Goal: Information Seeking & Learning: Learn about a topic

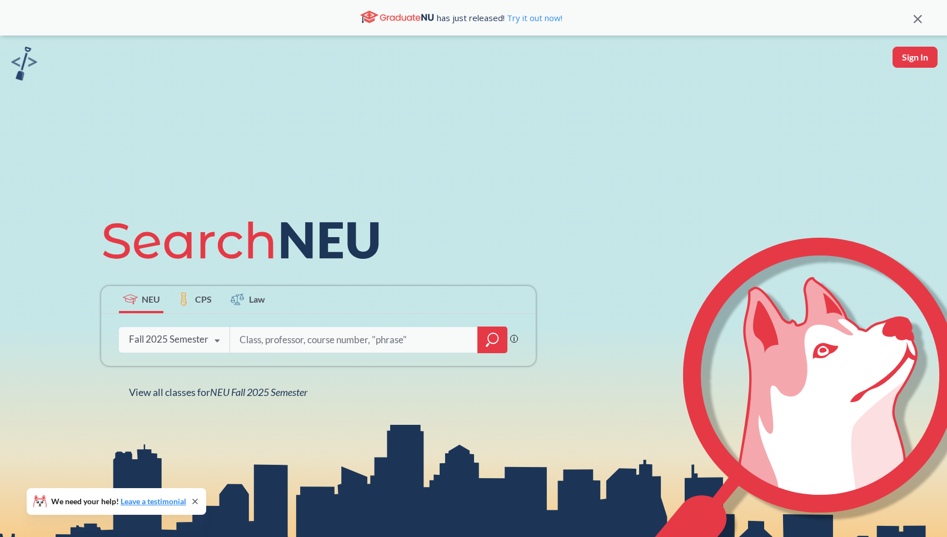
click at [276, 334] on input "search" at bounding box center [353, 339] width 231 height 23
type input "theory of comp"
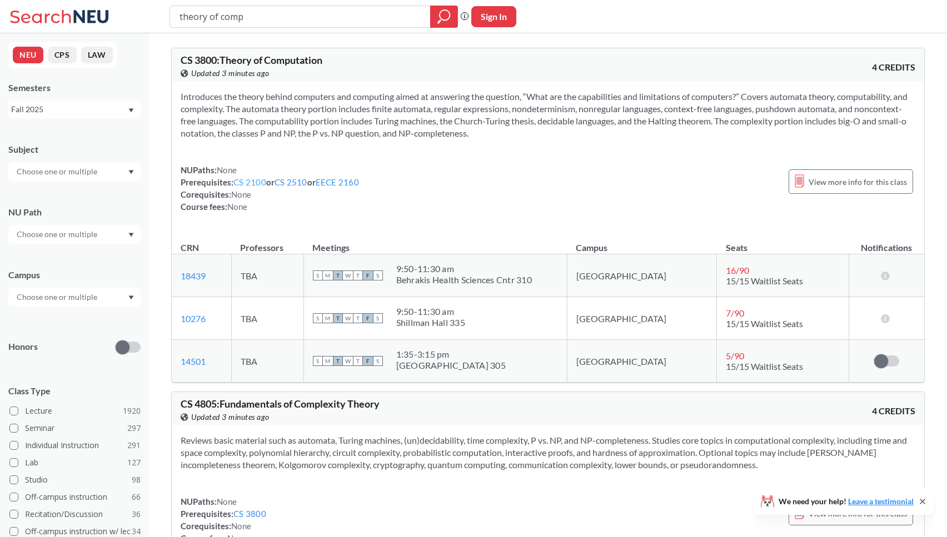
drag, startPoint x: 262, startPoint y: 201, endPoint x: 258, endPoint y: 183, distance: 17.7
click at [263, 200] on div "NUPaths: None Prerequisites: CS 2100 or CS 2510 or EECE 2160 Corequisites: None…" at bounding box center [270, 188] width 178 height 49
click at [257, 182] on link "CS 2100" at bounding box center [249, 182] width 33 height 10
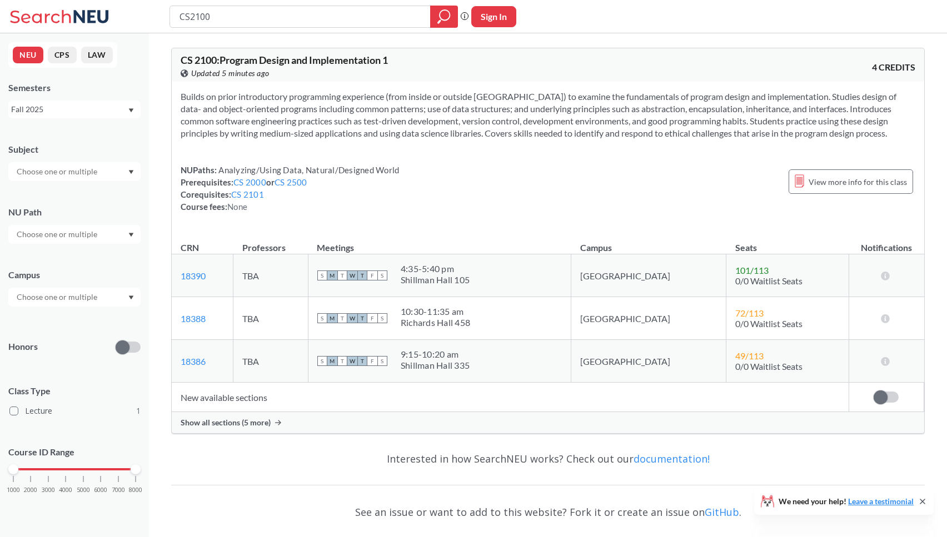
type input "theory of comp"
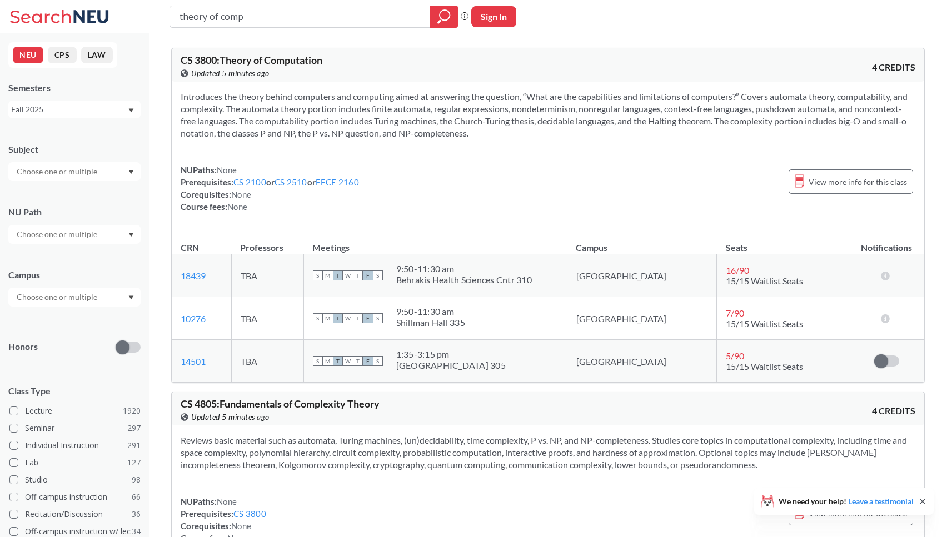
click at [301, 184] on link "CS 2510" at bounding box center [290, 182] width 33 height 10
drag, startPoint x: 271, startPoint y: 19, endPoint x: 171, endPoint y: 16, distance: 100.6
click at [171, 16] on div "theory of comp" at bounding box center [313, 17] width 288 height 22
drag, startPoint x: 263, startPoint y: 13, endPoint x: 162, endPoint y: 14, distance: 100.5
click at [162, 14] on div "theory of comp Phrase search guarantees the exact search appears in the results…" at bounding box center [473, 16] width 947 height 33
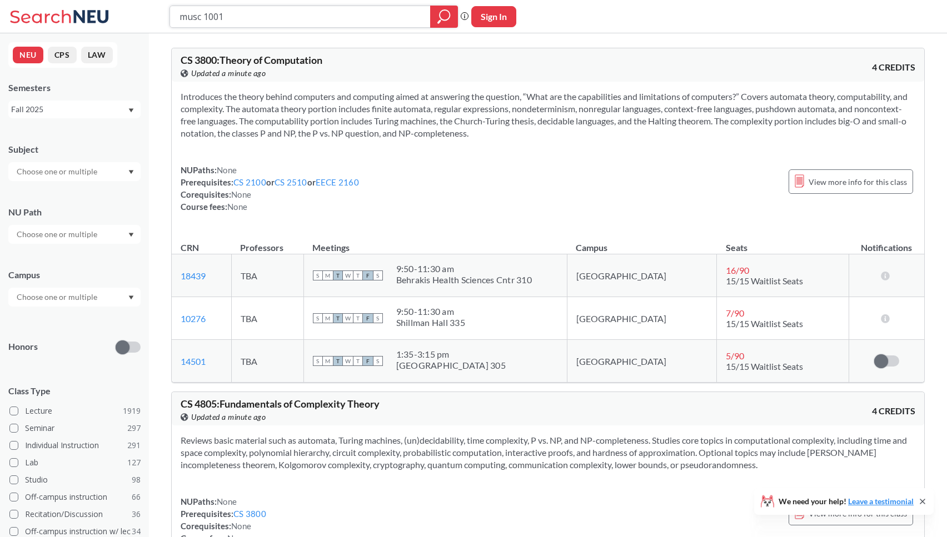
type input "musc 1001"
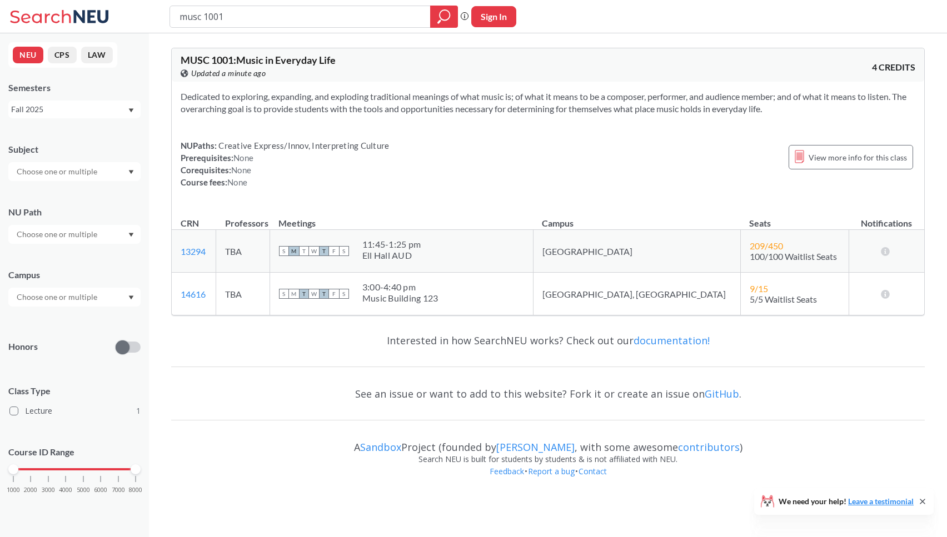
drag, startPoint x: 232, startPoint y: 18, endPoint x: 128, endPoint y: 14, distance: 103.4
click at [128, 14] on div "musc 1001 Phrase search guarantees the exact search appears in the results. Ex.…" at bounding box center [473, 16] width 947 height 33
type input "french"
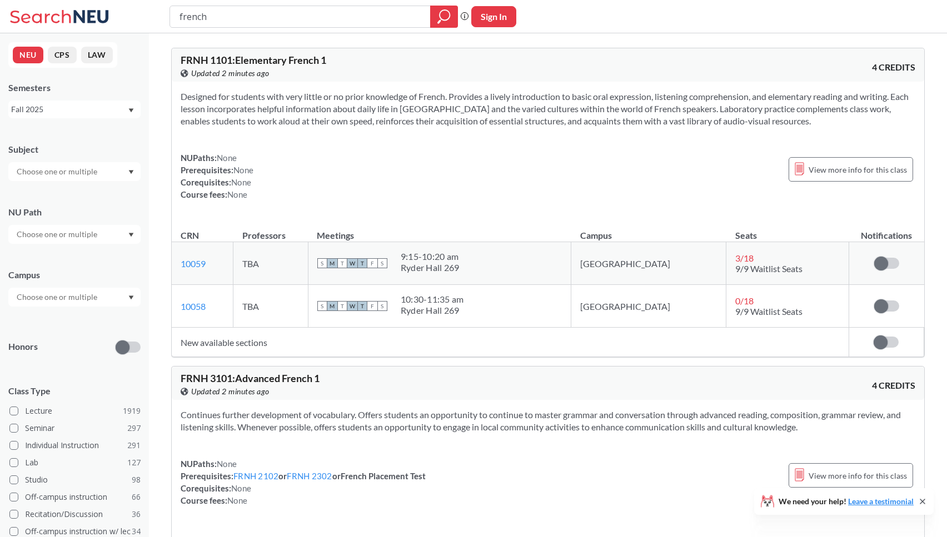
click at [221, 23] on input "french" at bounding box center [300, 16] width 244 height 19
type input "french culture"
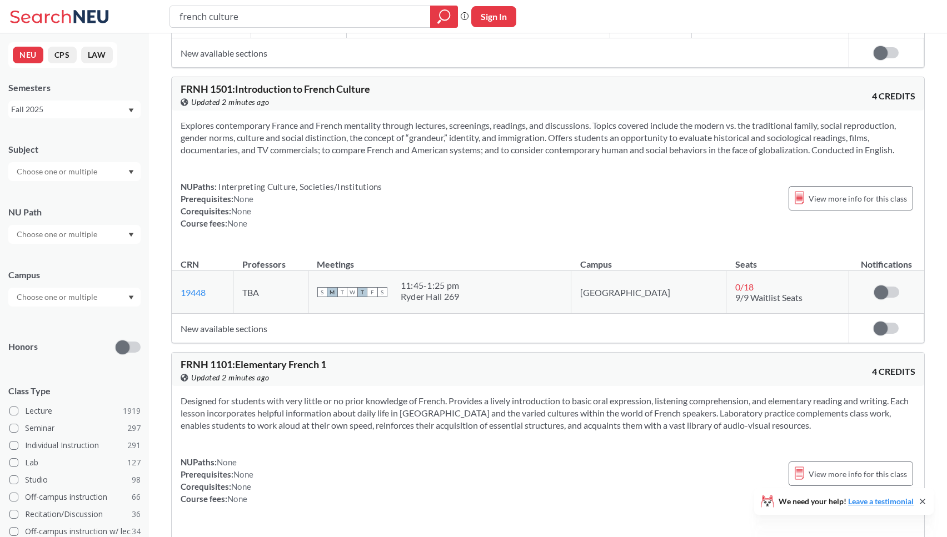
scroll to position [277, 0]
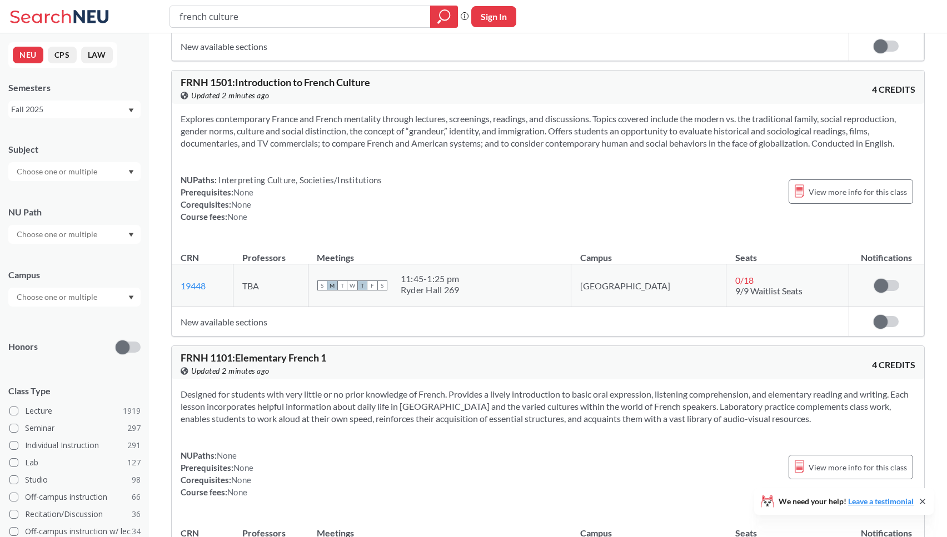
click at [106, 241] on div at bounding box center [74, 234] width 132 height 19
click at [72, 287] on span "Societies/Institutions" at bounding box center [51, 290] width 75 height 12
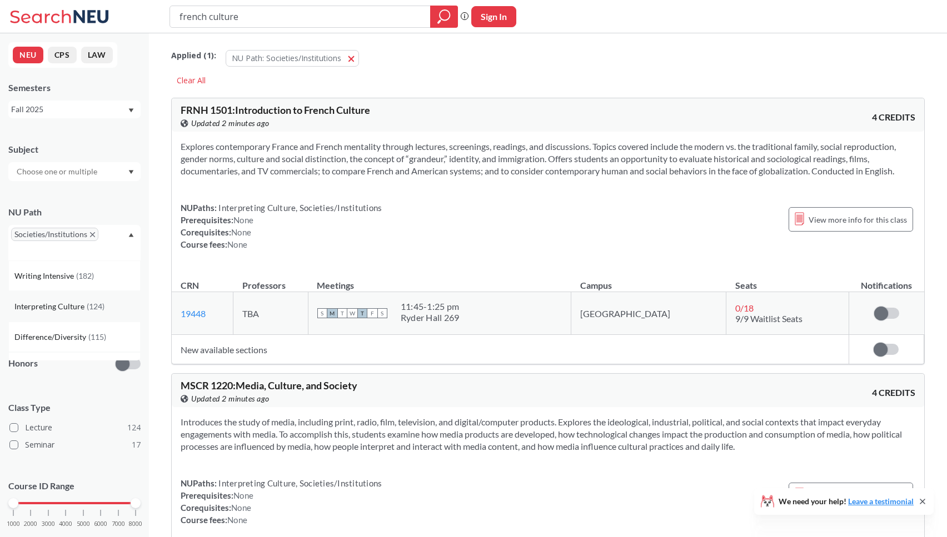
click at [64, 306] on span "Interpreting Culture" at bounding box center [50, 307] width 72 height 12
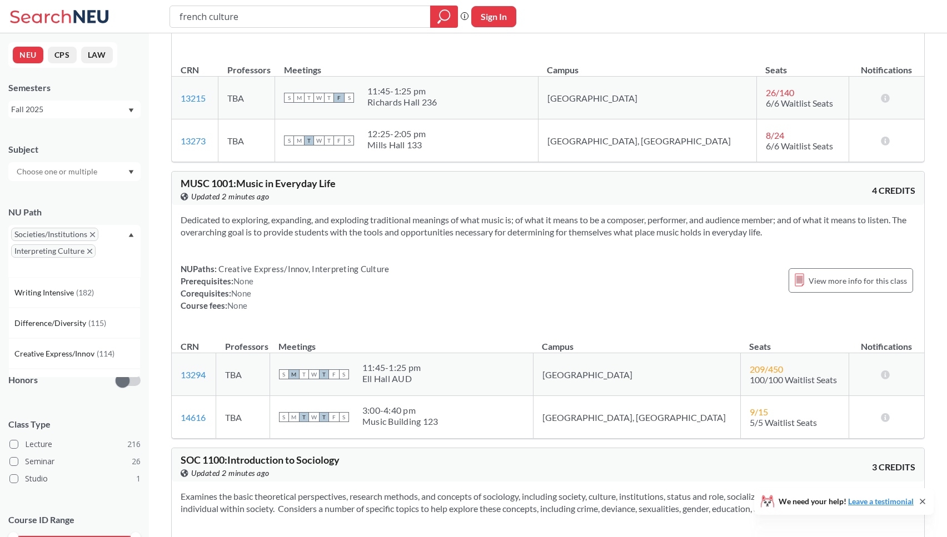
scroll to position [5955, 0]
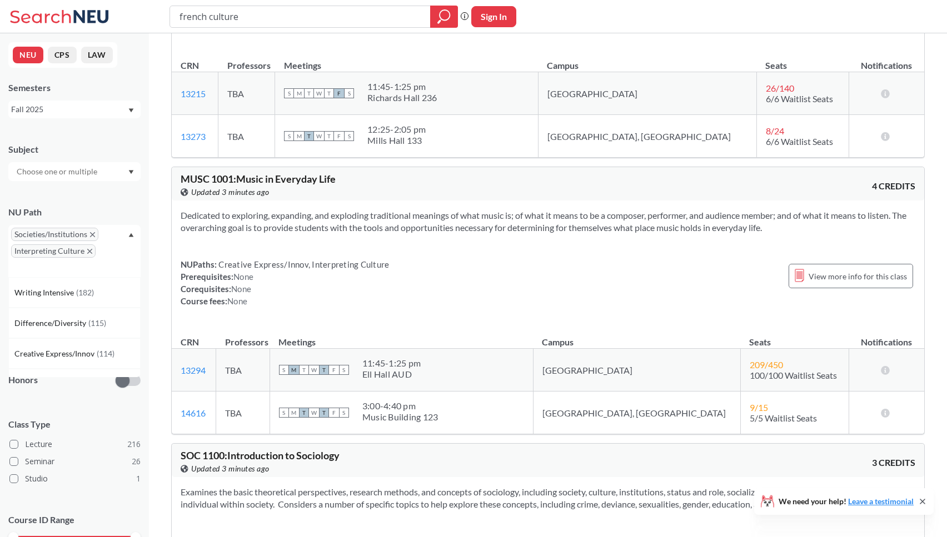
click at [92, 253] on span "Interpreting Culture" at bounding box center [53, 250] width 84 height 13
click at [91, 252] on icon "X to remove pill" at bounding box center [89, 251] width 5 height 5
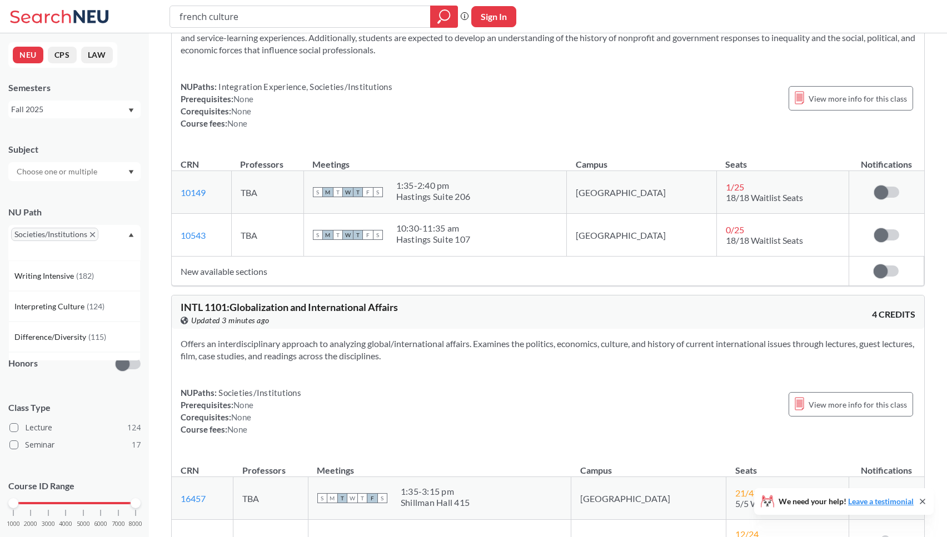
scroll to position [2631, 0]
